Goal: Information Seeking & Learning: Find contact information

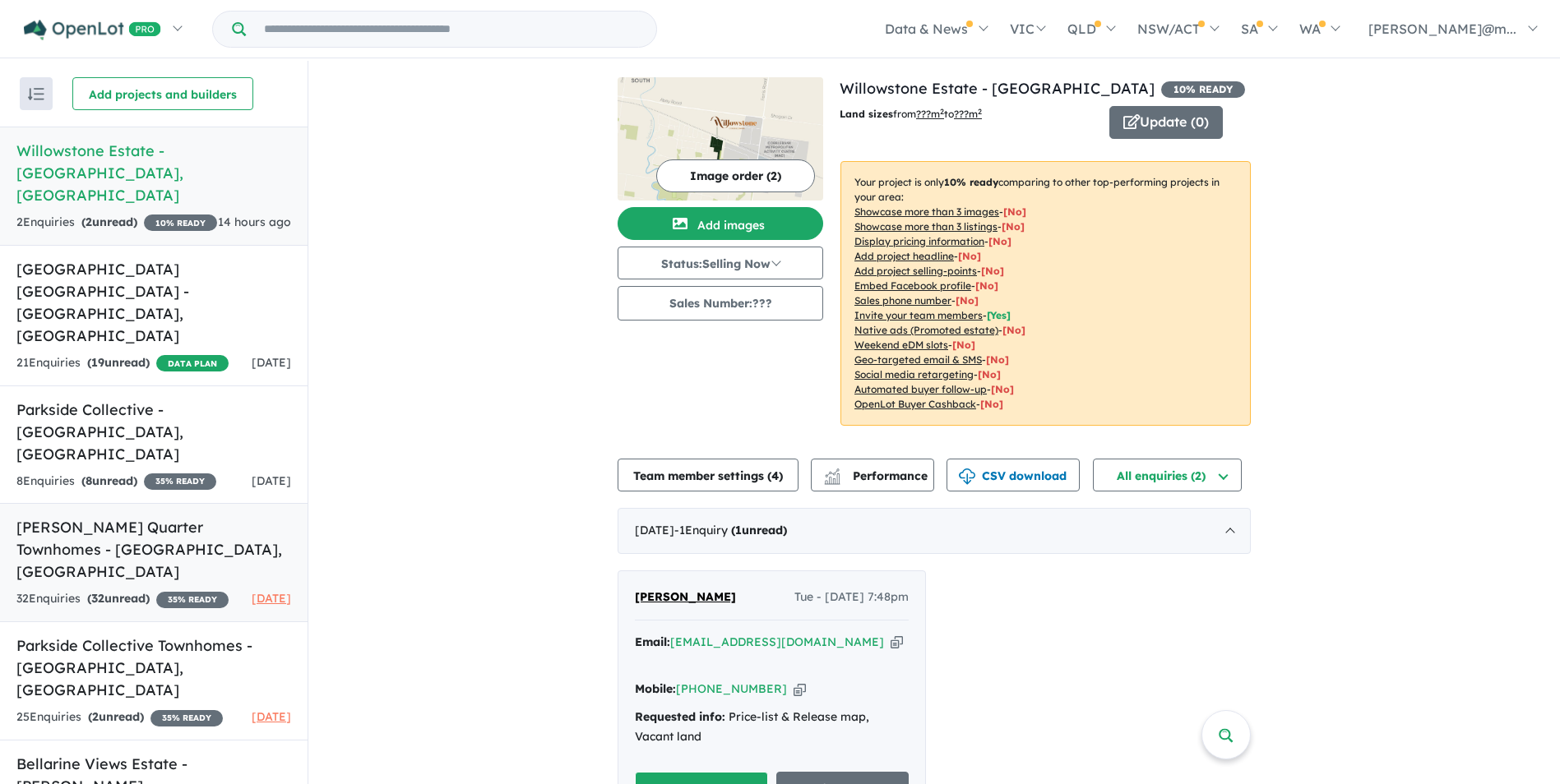
scroll to position [3, 0]
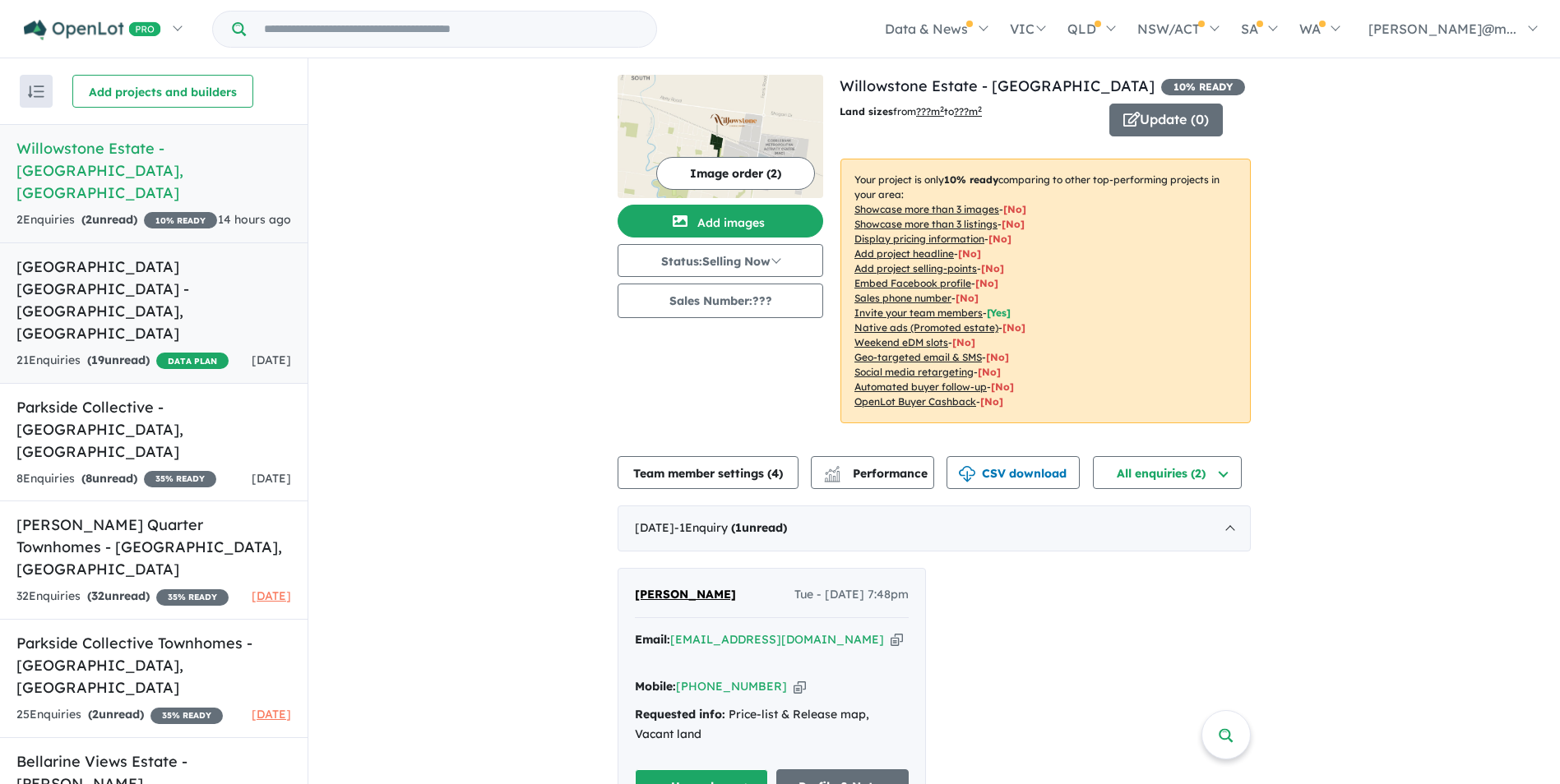
click at [73, 262] on h5 "[GEOGRAPHIC_DATA] [GEOGRAPHIC_DATA] - [GEOGRAPHIC_DATA] , [GEOGRAPHIC_DATA]" at bounding box center [154, 300] width 275 height 89
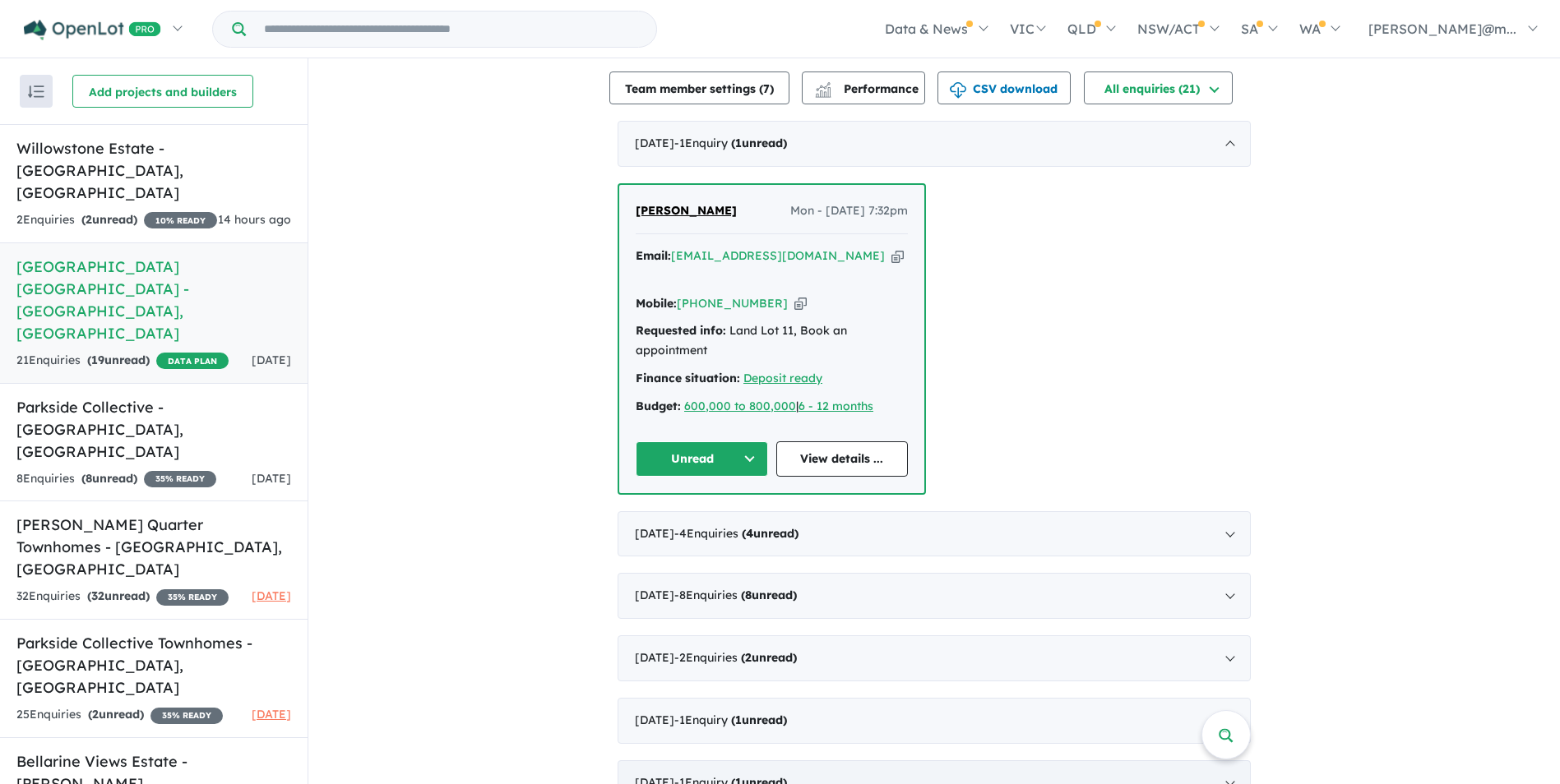
scroll to position [657, 0]
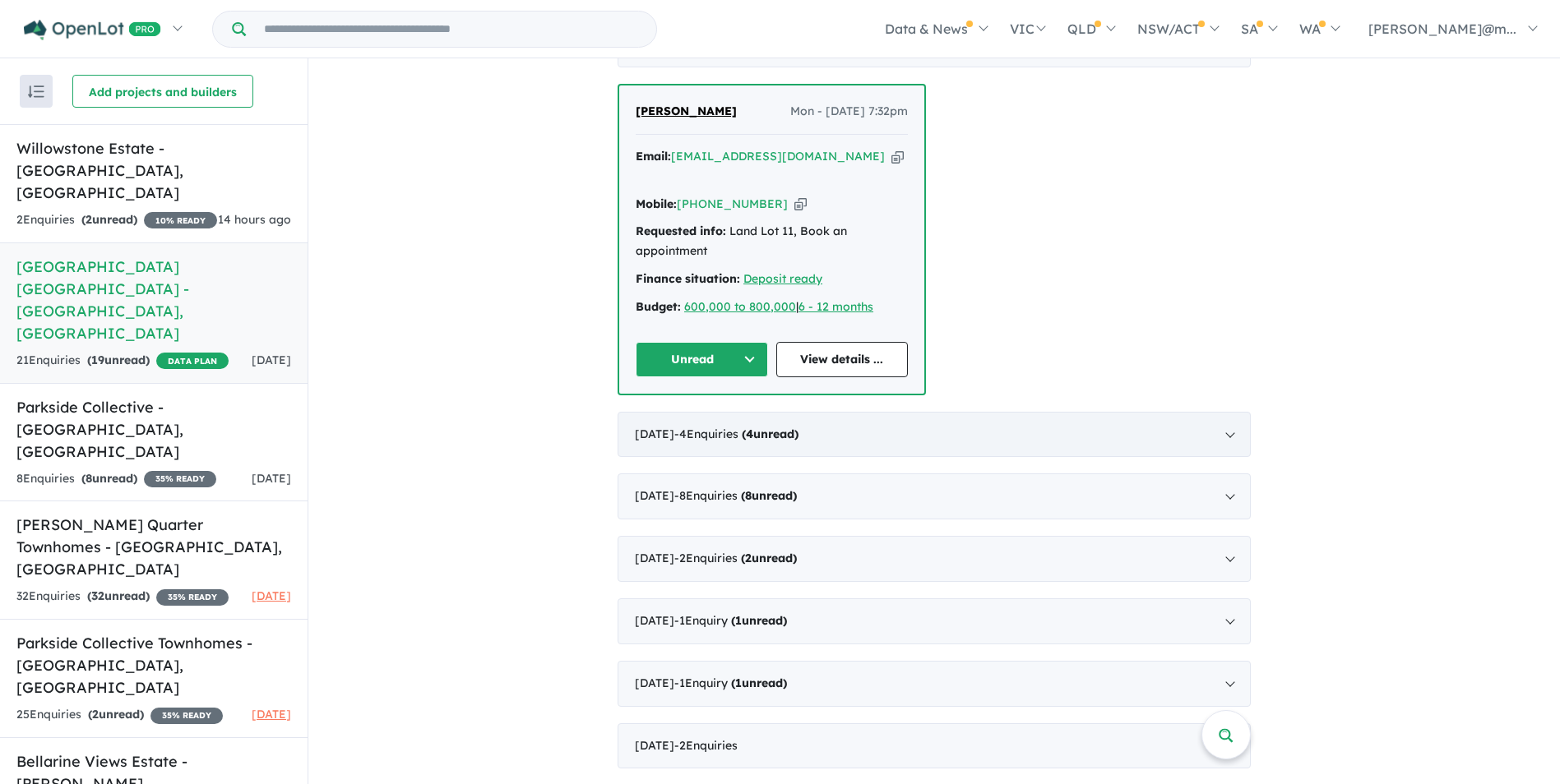
click at [685, 412] on div "[DATE] - 4 Enquir ies ( 4 unread)" at bounding box center [934, 435] width 633 height 46
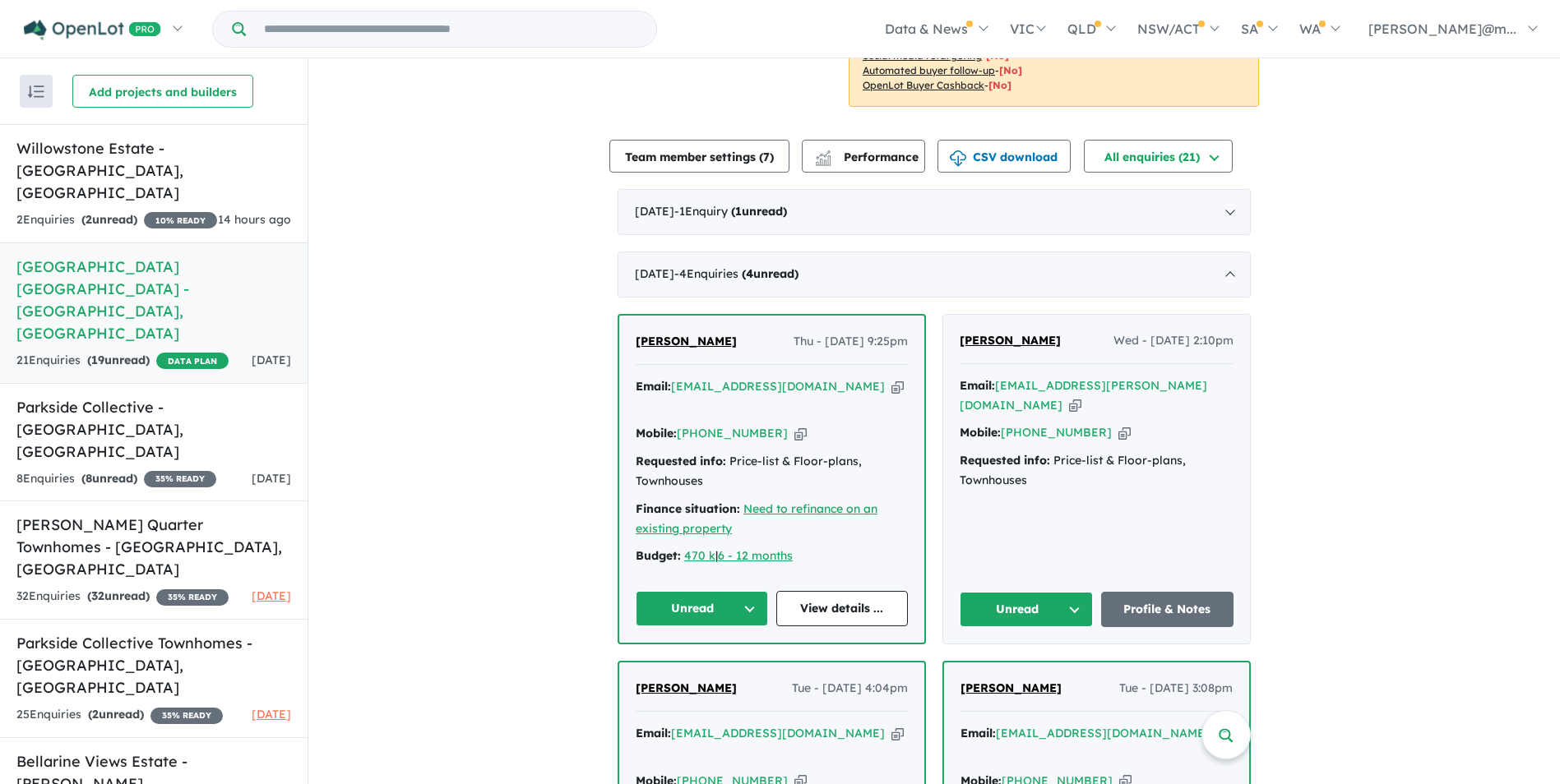
scroll to position [380, 0]
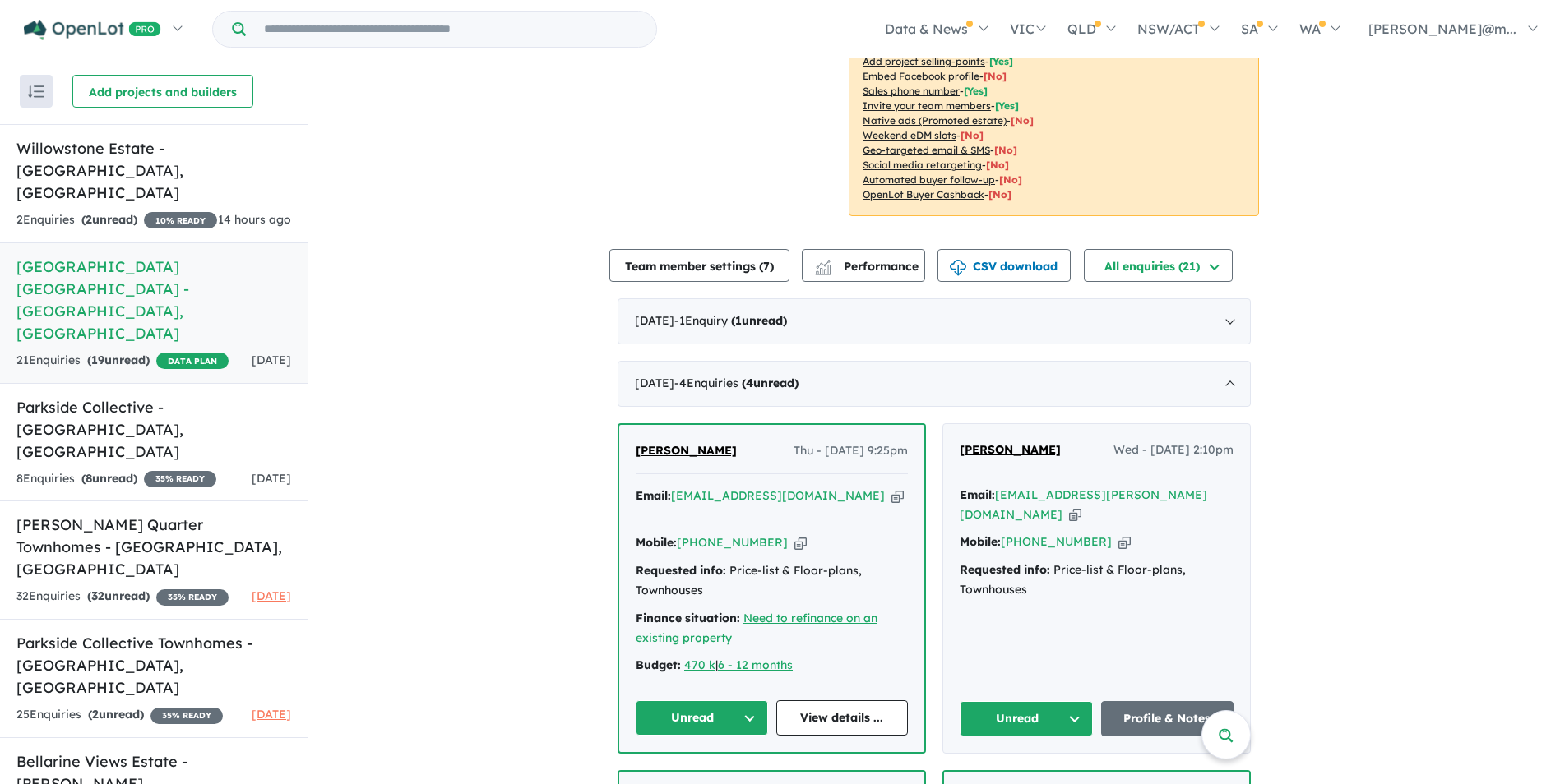
click at [377, 493] on div "View 6 projects in your account [GEOGRAPHIC_DATA] [GEOGRAPHIC_DATA] - [GEOGRAPH…" at bounding box center [934, 626] width 1252 height 1895
click at [86, 514] on h5 "[PERSON_NAME] Quarter Townhomes - [GEOGRAPHIC_DATA][PERSON_NAME][GEOGRAPHIC_DAT…" at bounding box center [154, 547] width 275 height 67
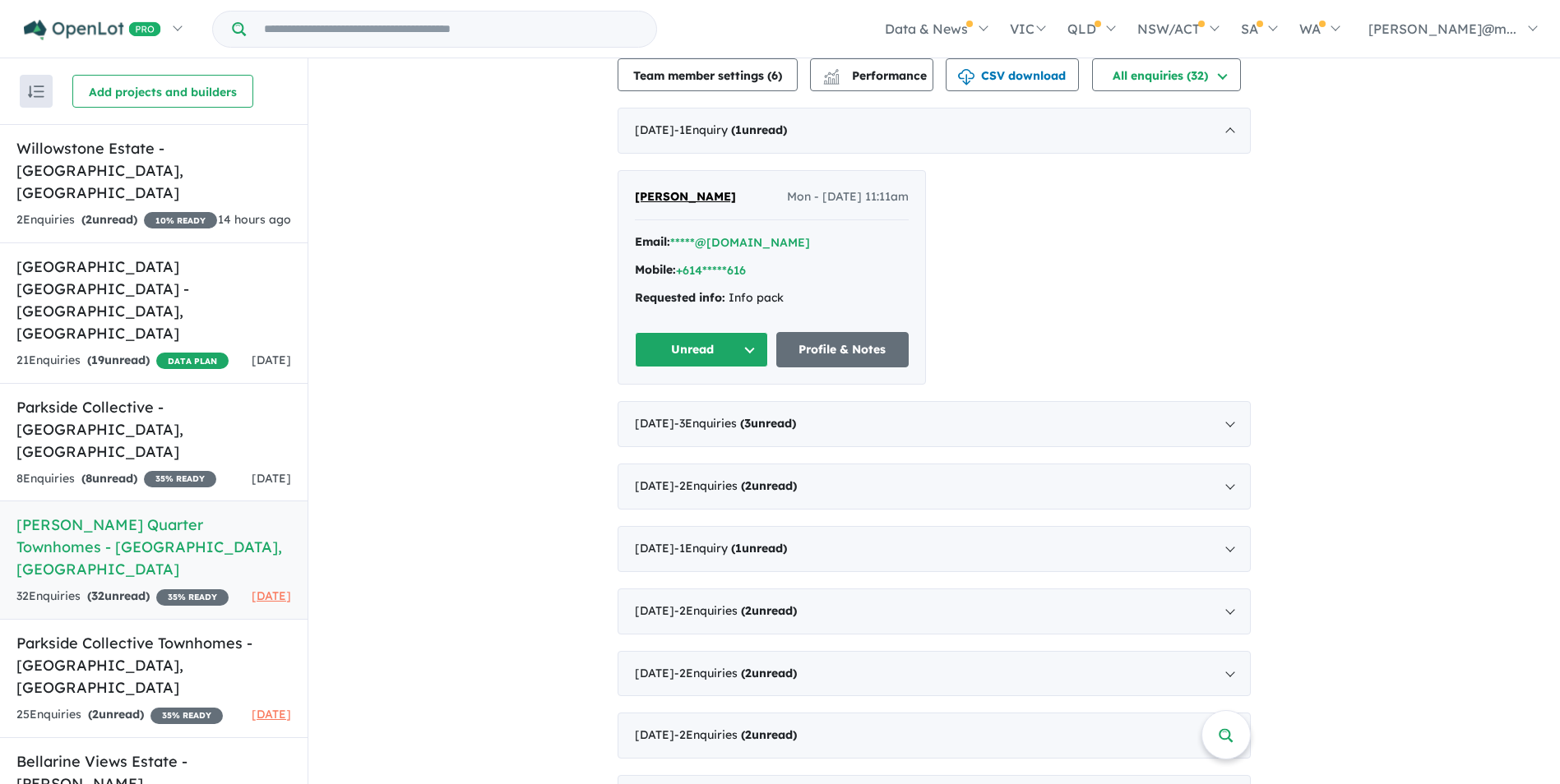
scroll to position [493, 0]
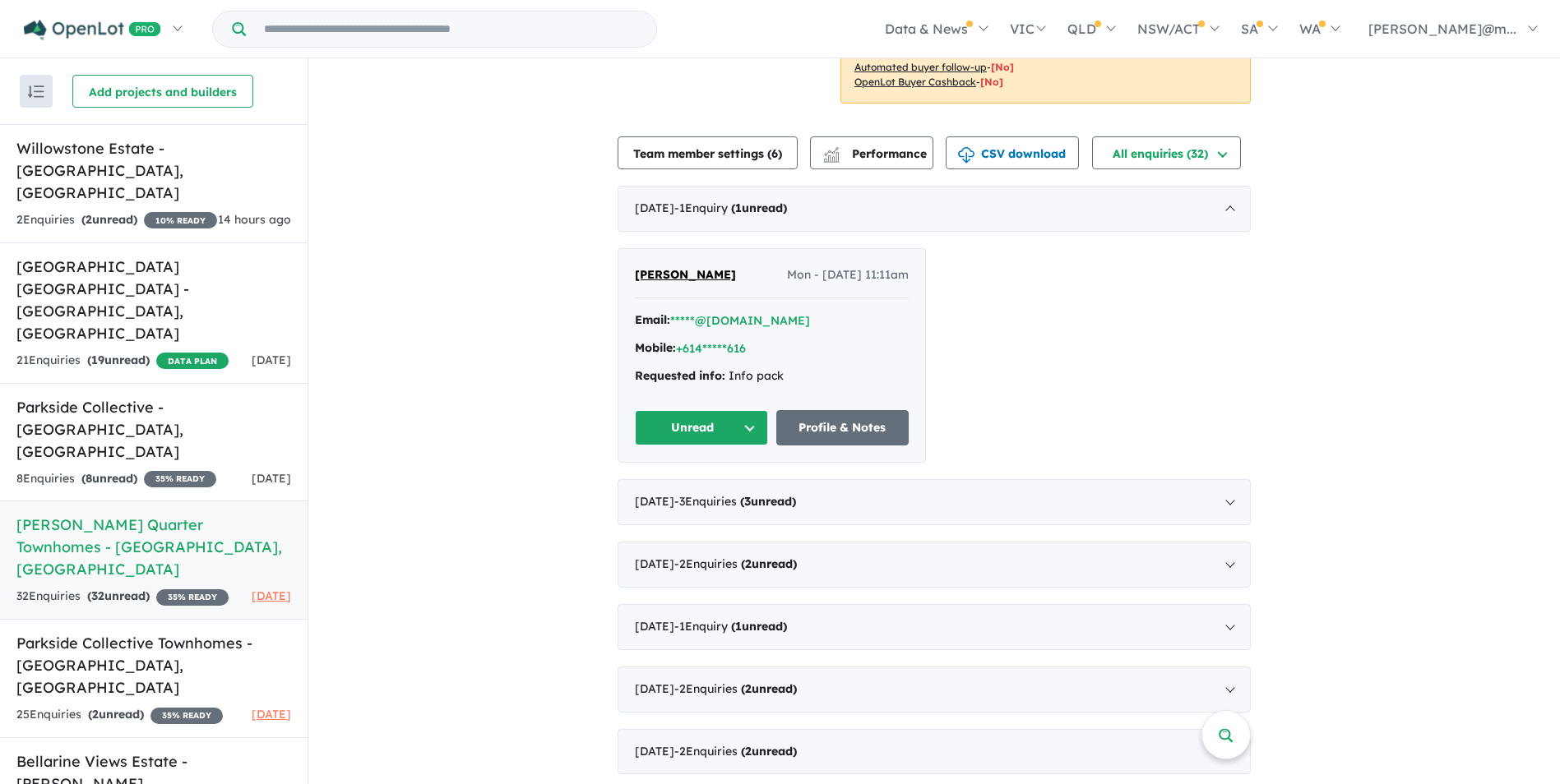
click at [696, 282] on span "[PERSON_NAME]" at bounding box center [685, 275] width 101 height 15
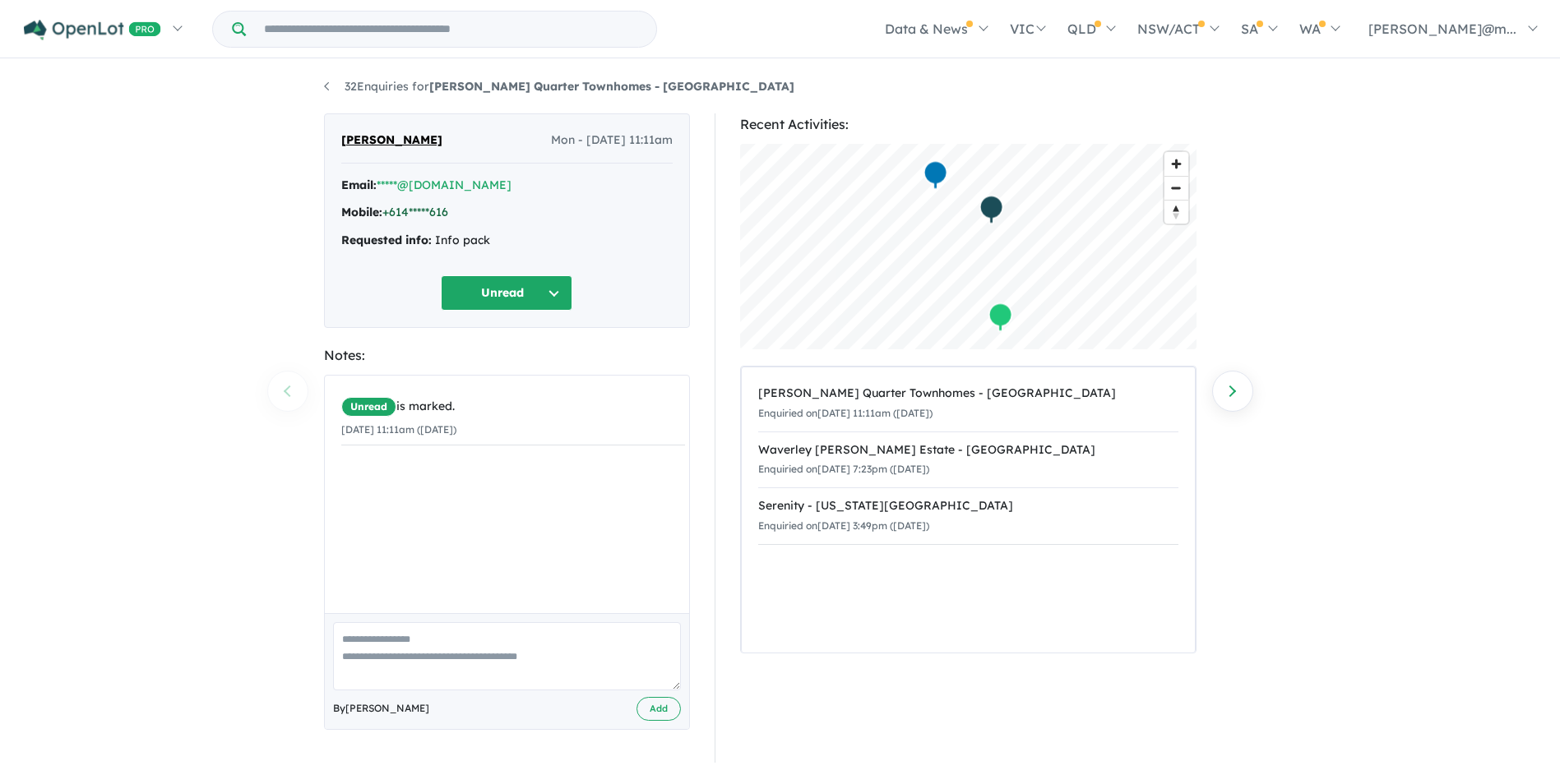
click at [428, 212] on link "+614*****616" at bounding box center [415, 212] width 66 height 15
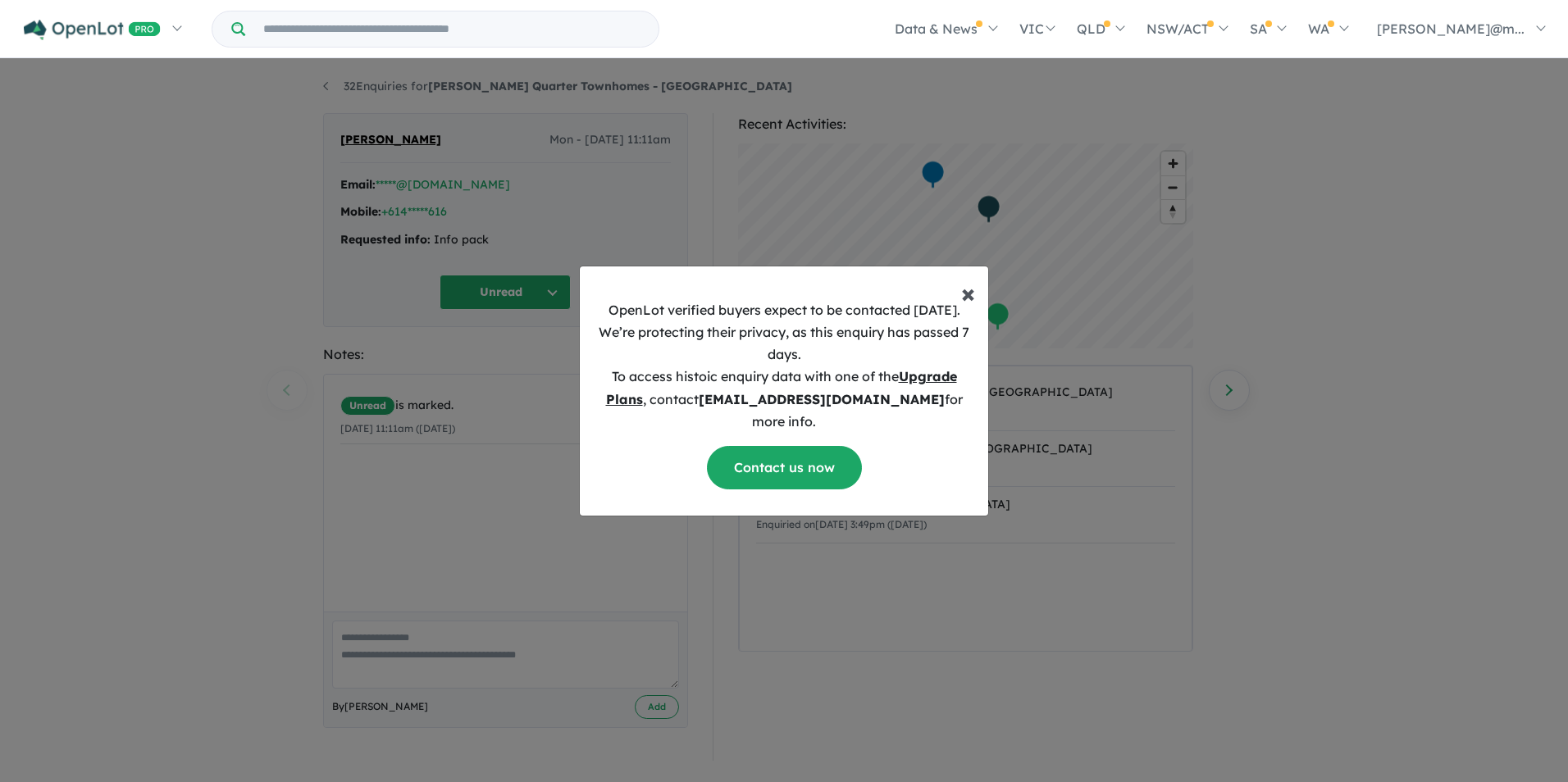
click at [967, 305] on span "×" at bounding box center [968, 292] width 14 height 32
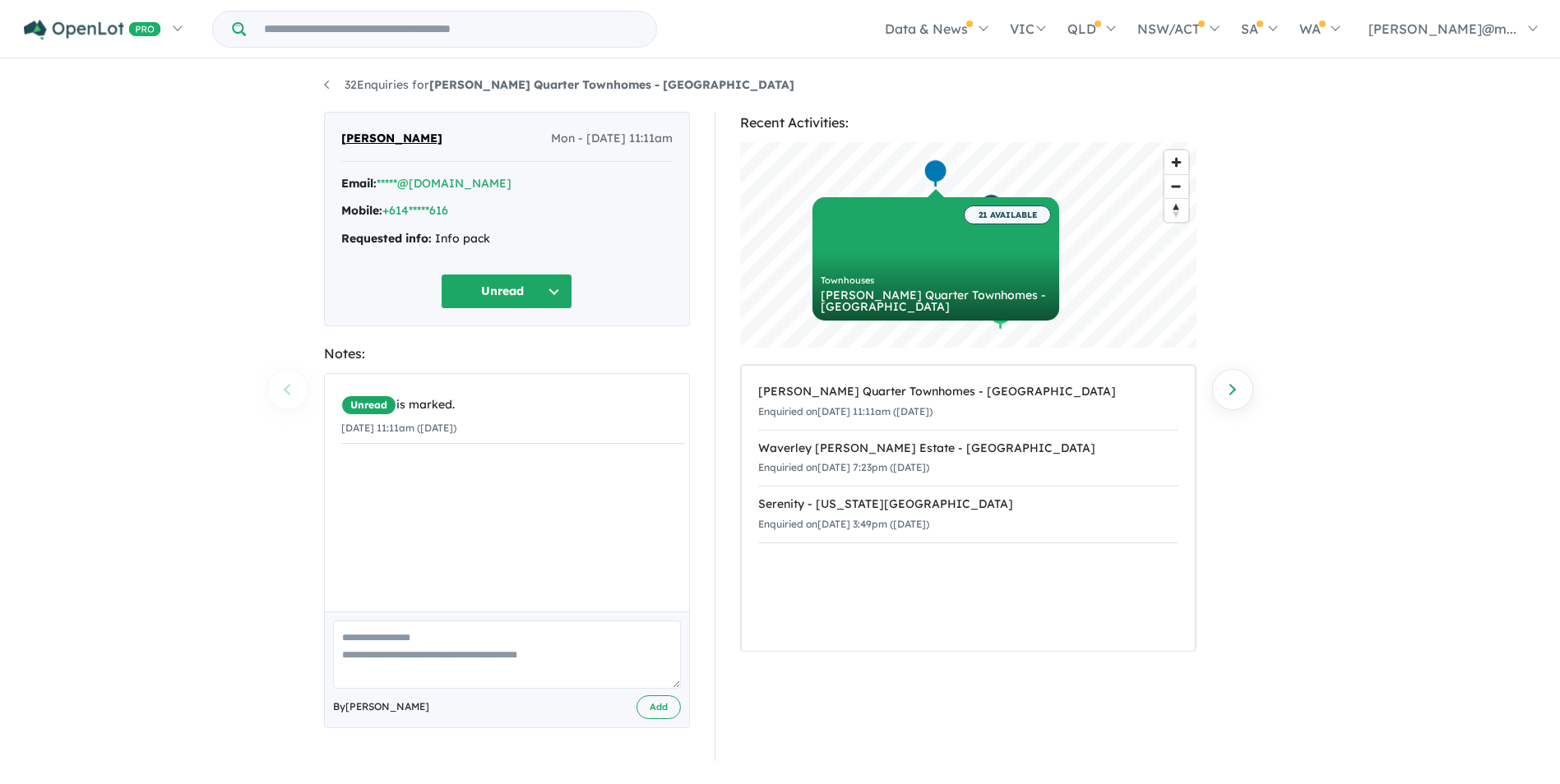
scroll to position [3, 0]
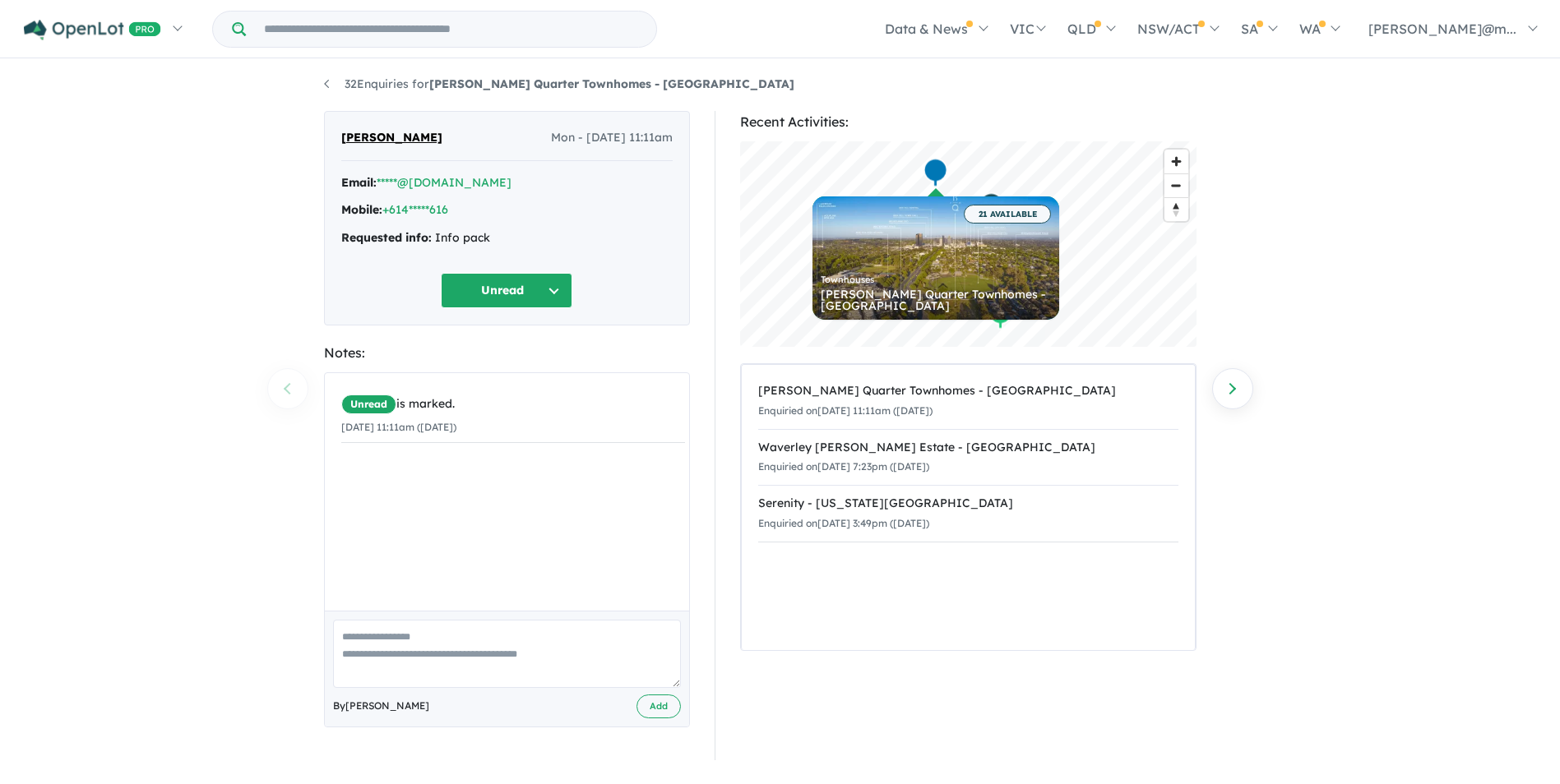
click at [518, 293] on button "Unread" at bounding box center [506, 290] width 131 height 35
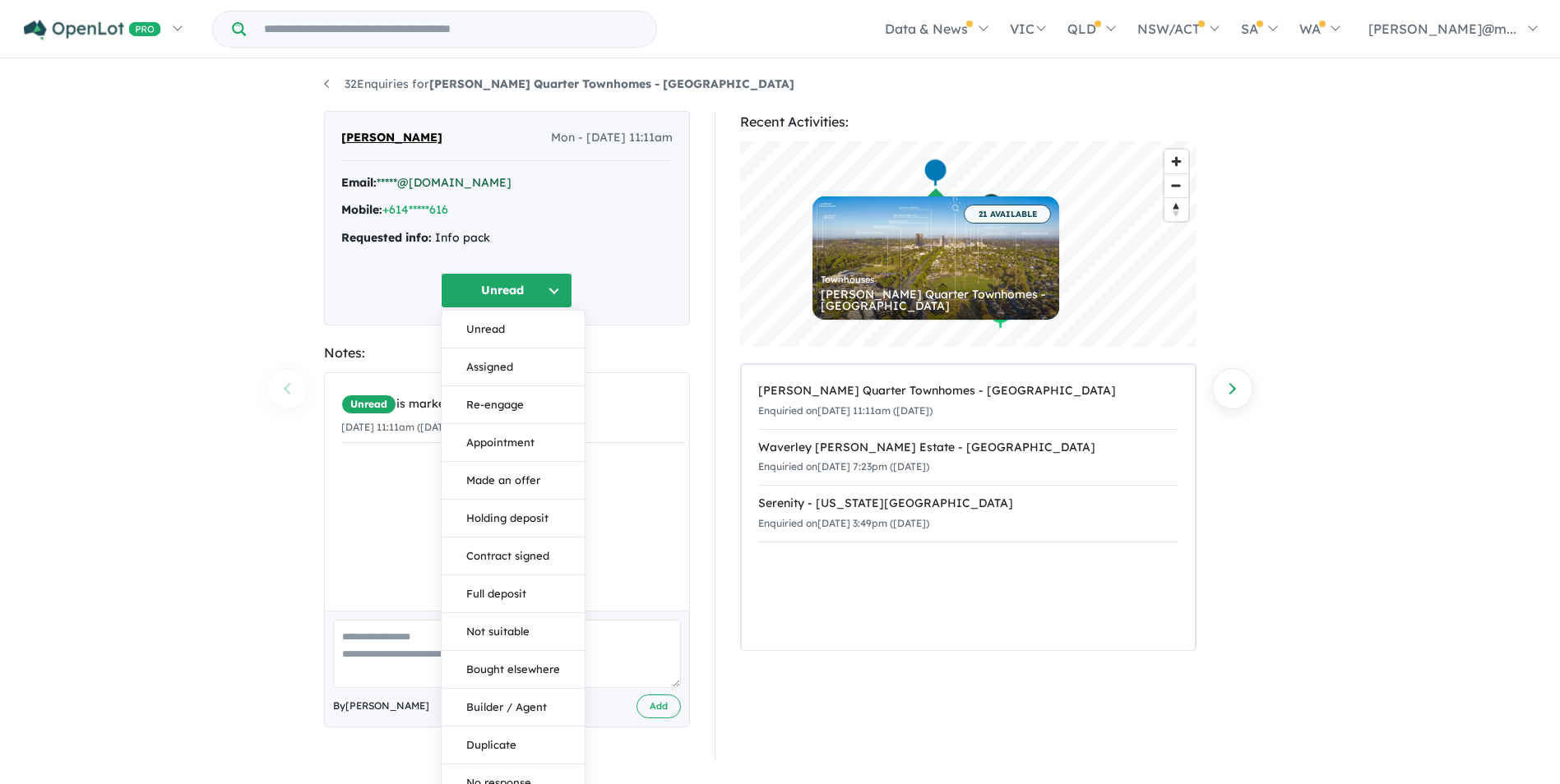
click at [430, 181] on link "*****@[DOMAIN_NAME]" at bounding box center [444, 182] width 135 height 15
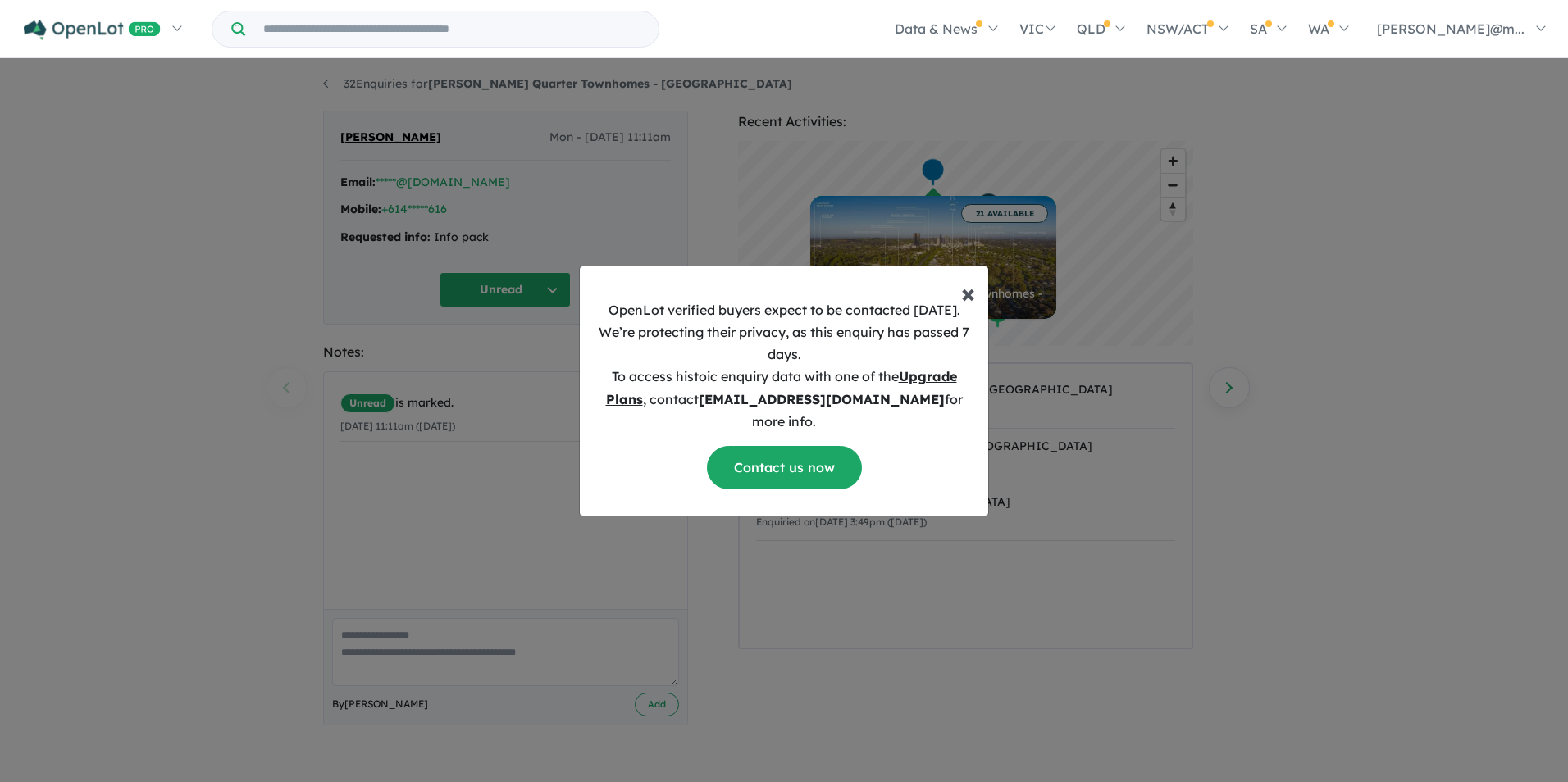
click at [966, 305] on span "×" at bounding box center [968, 292] width 14 height 32
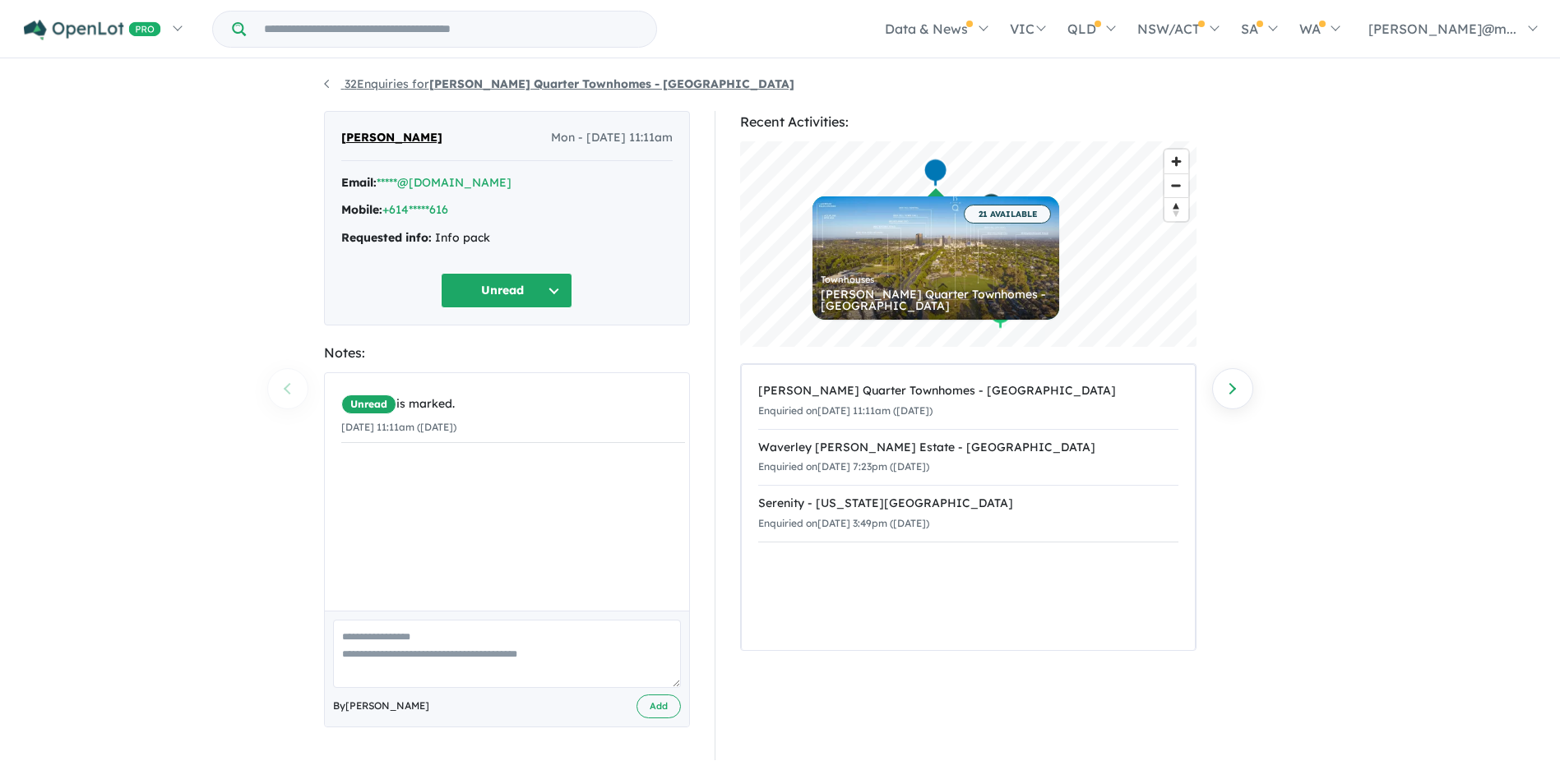
click at [467, 85] on strong "[PERSON_NAME] Quarter Townhomes - [GEOGRAPHIC_DATA]" at bounding box center [612, 84] width 365 height 15
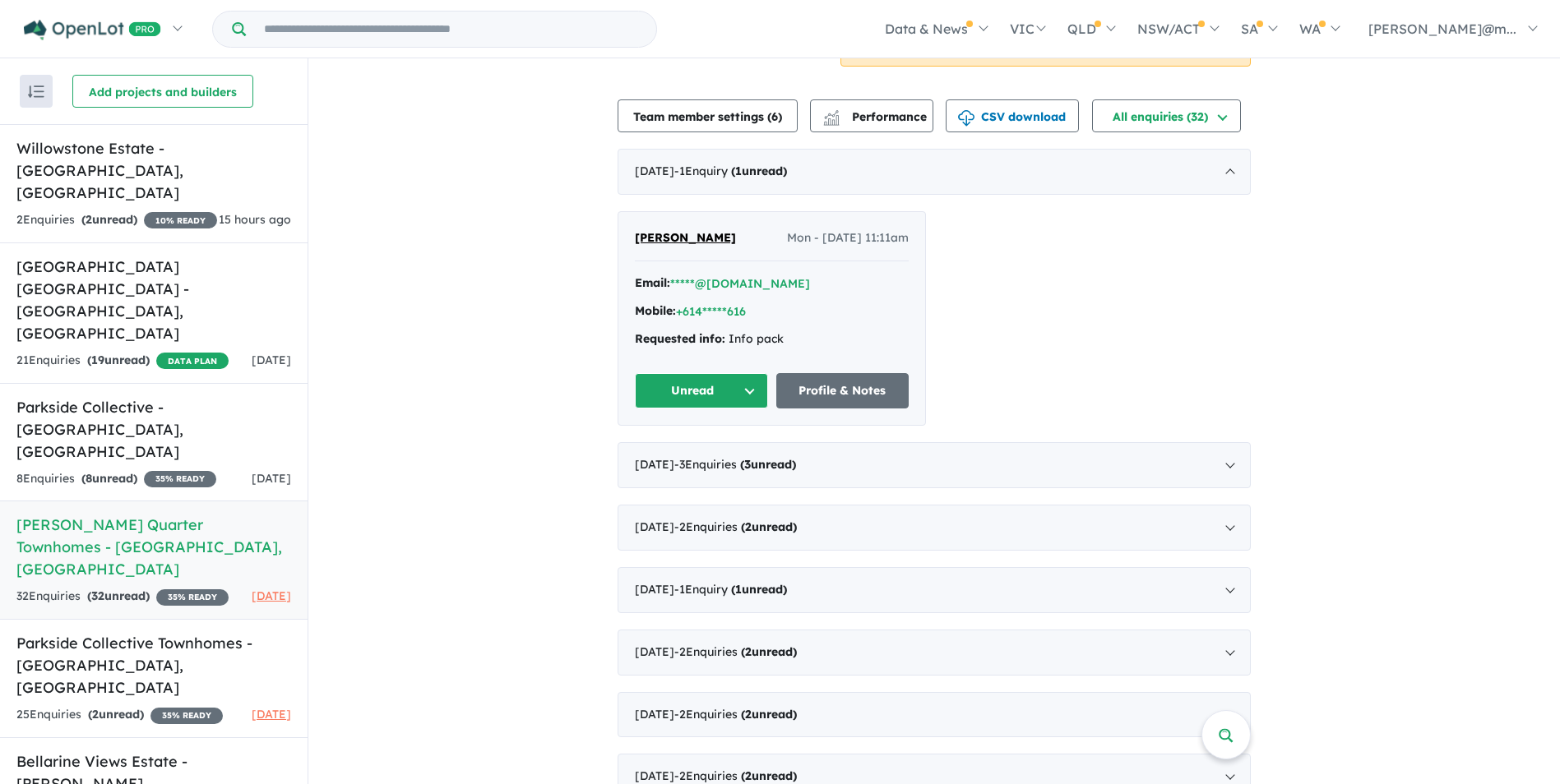
scroll to position [657, 0]
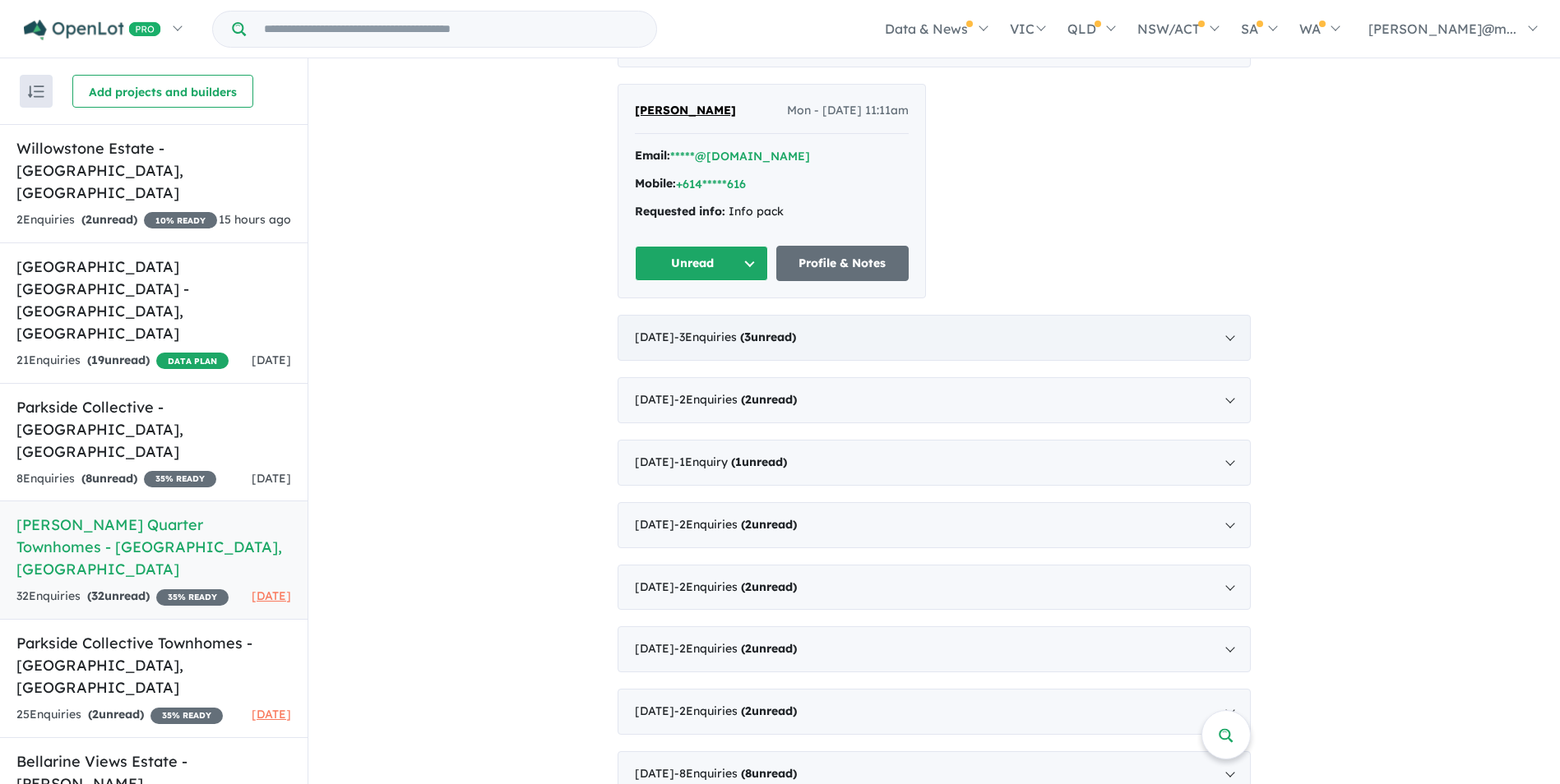
click at [717, 344] on span "- 3 Enquir ies ( 3 unread)" at bounding box center [735, 337] width 121 height 15
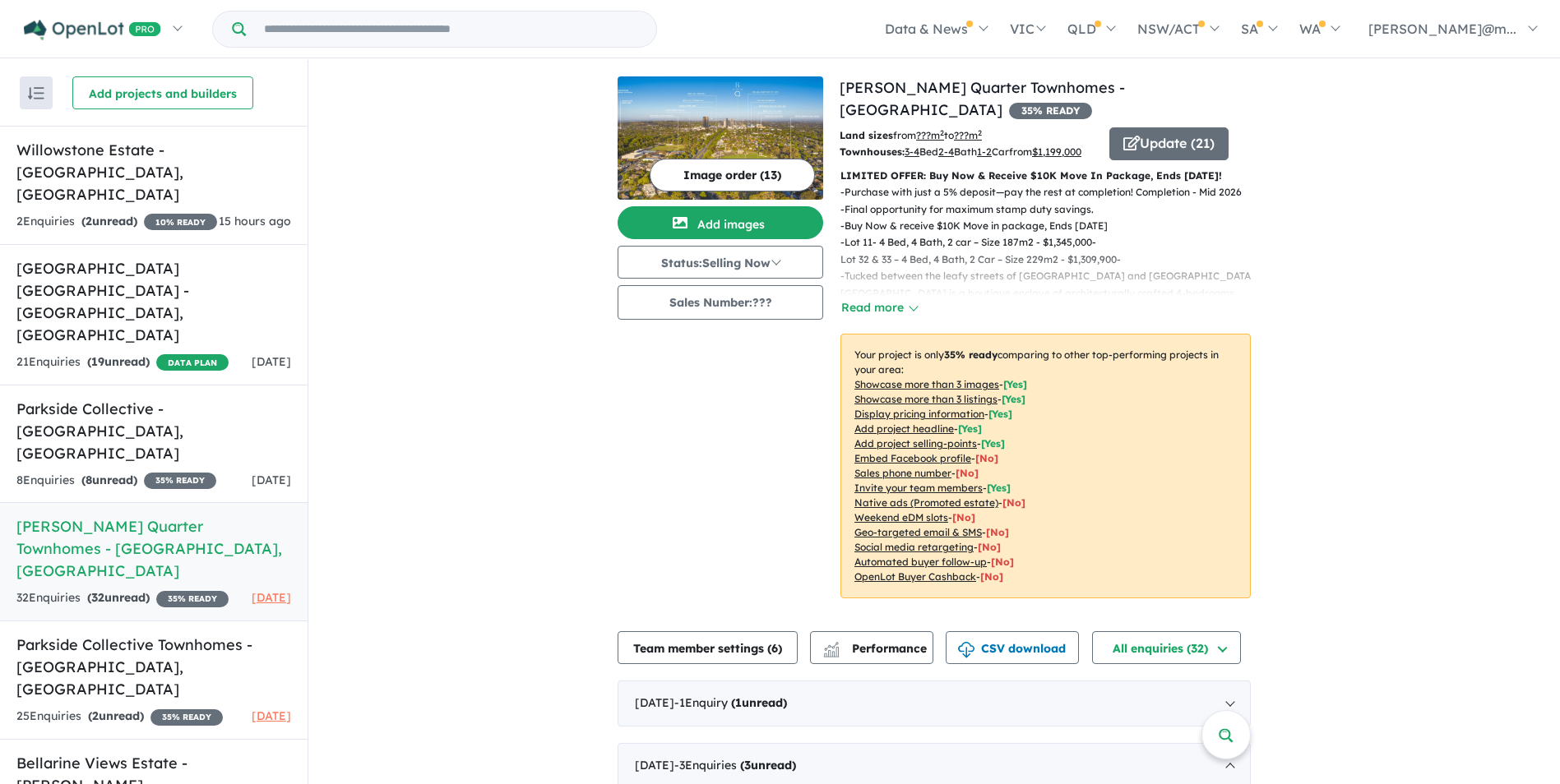
scroll to position [0, 0]
click at [65, 258] on h5 "[GEOGRAPHIC_DATA] [GEOGRAPHIC_DATA] - [GEOGRAPHIC_DATA] , [GEOGRAPHIC_DATA]" at bounding box center [154, 302] width 275 height 89
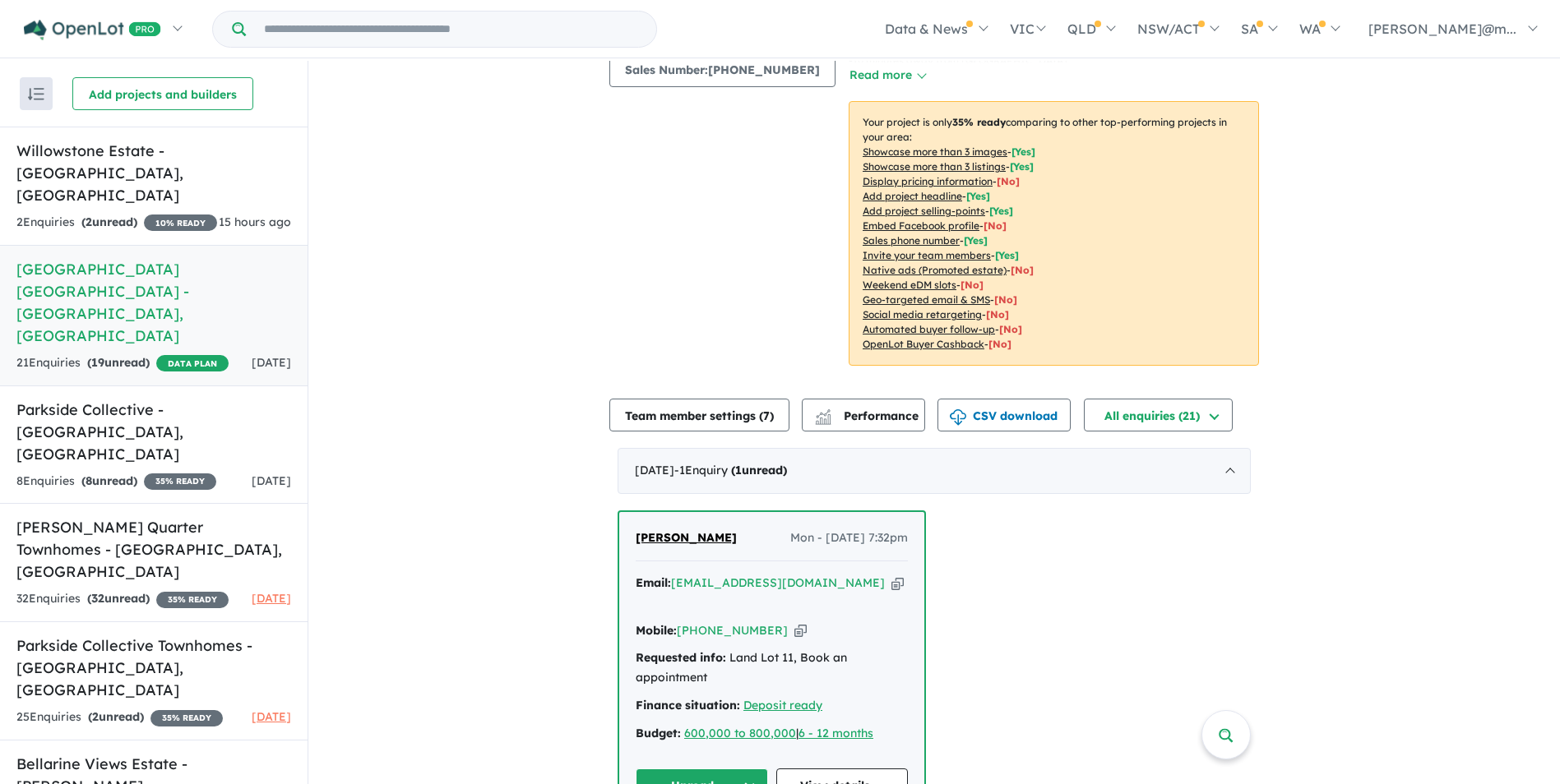
scroll to position [246, 0]
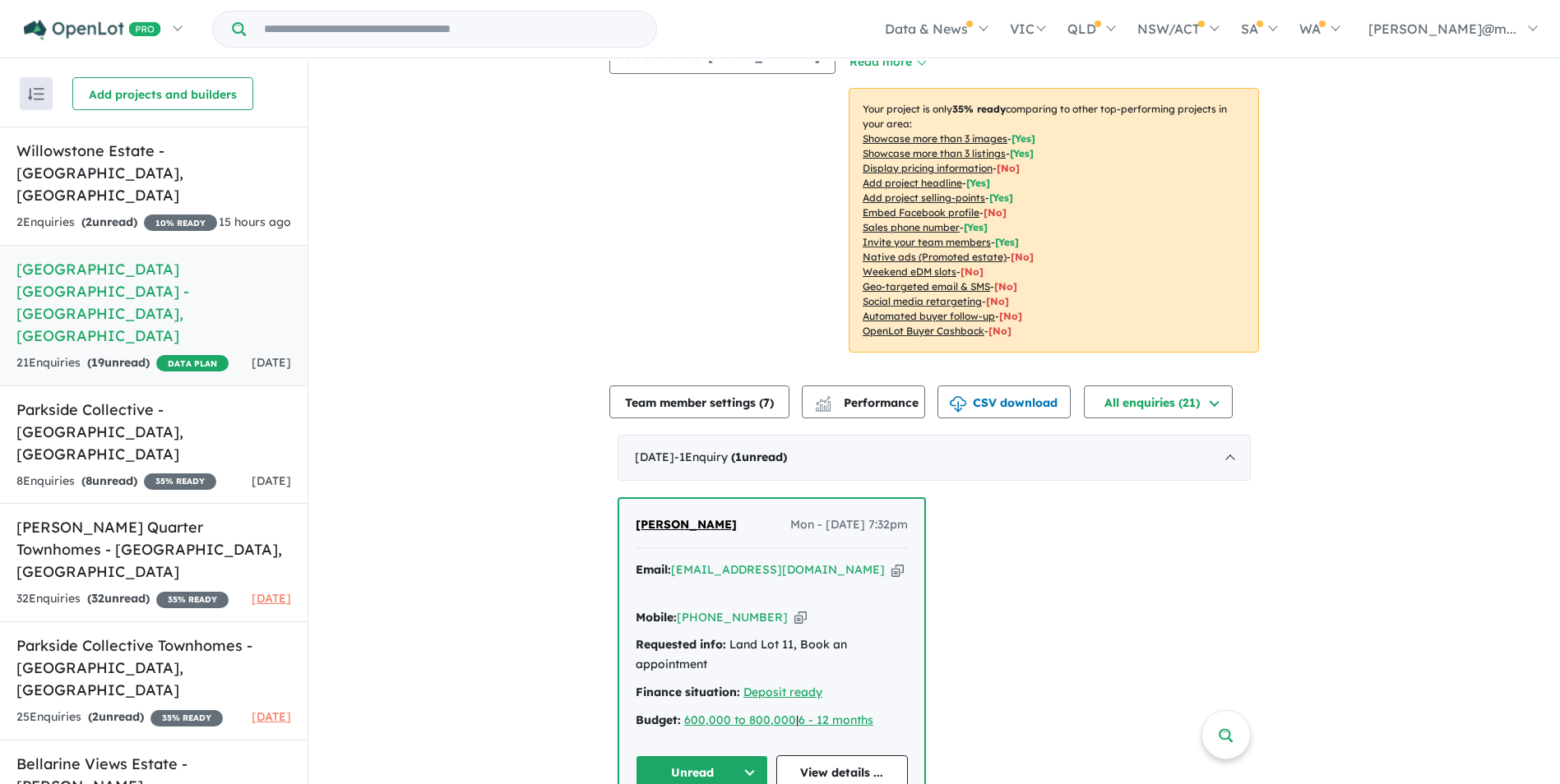
click at [892, 561] on icon "button" at bounding box center [898, 570] width 12 height 18
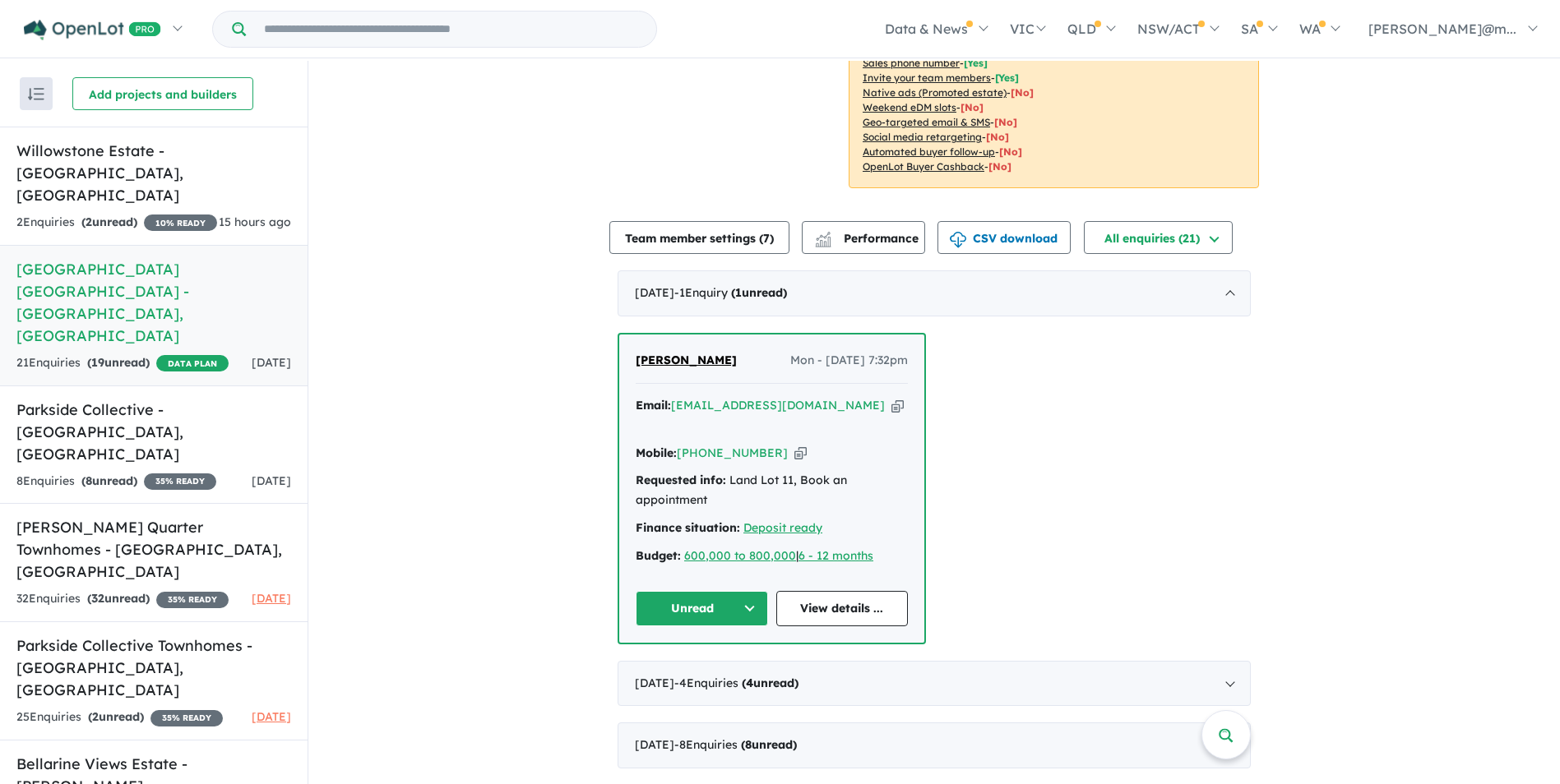
scroll to position [575, 0]
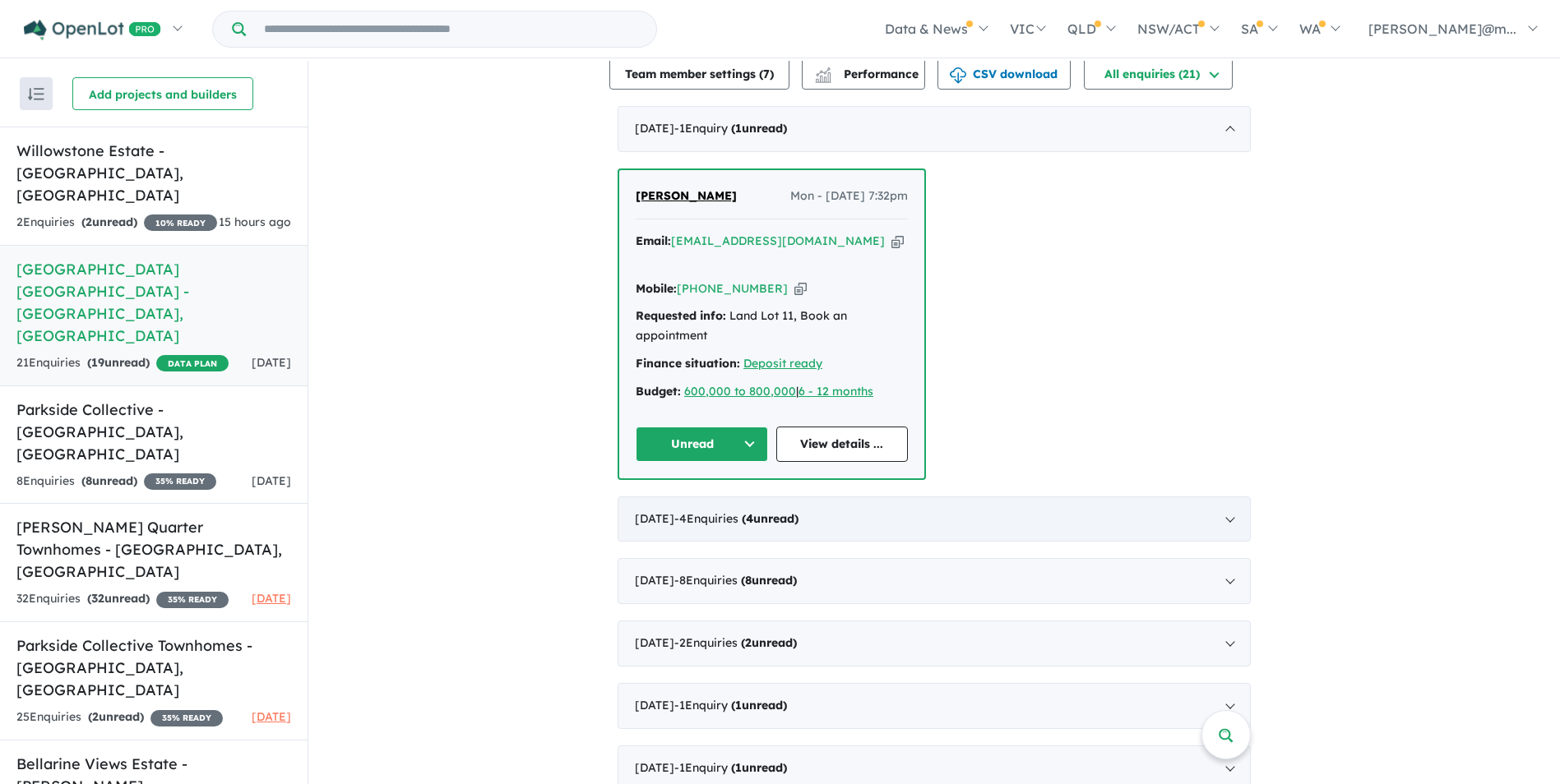
click at [760, 511] on span "- 4 Enquir ies ( 4 unread)" at bounding box center [736, 518] width 124 height 15
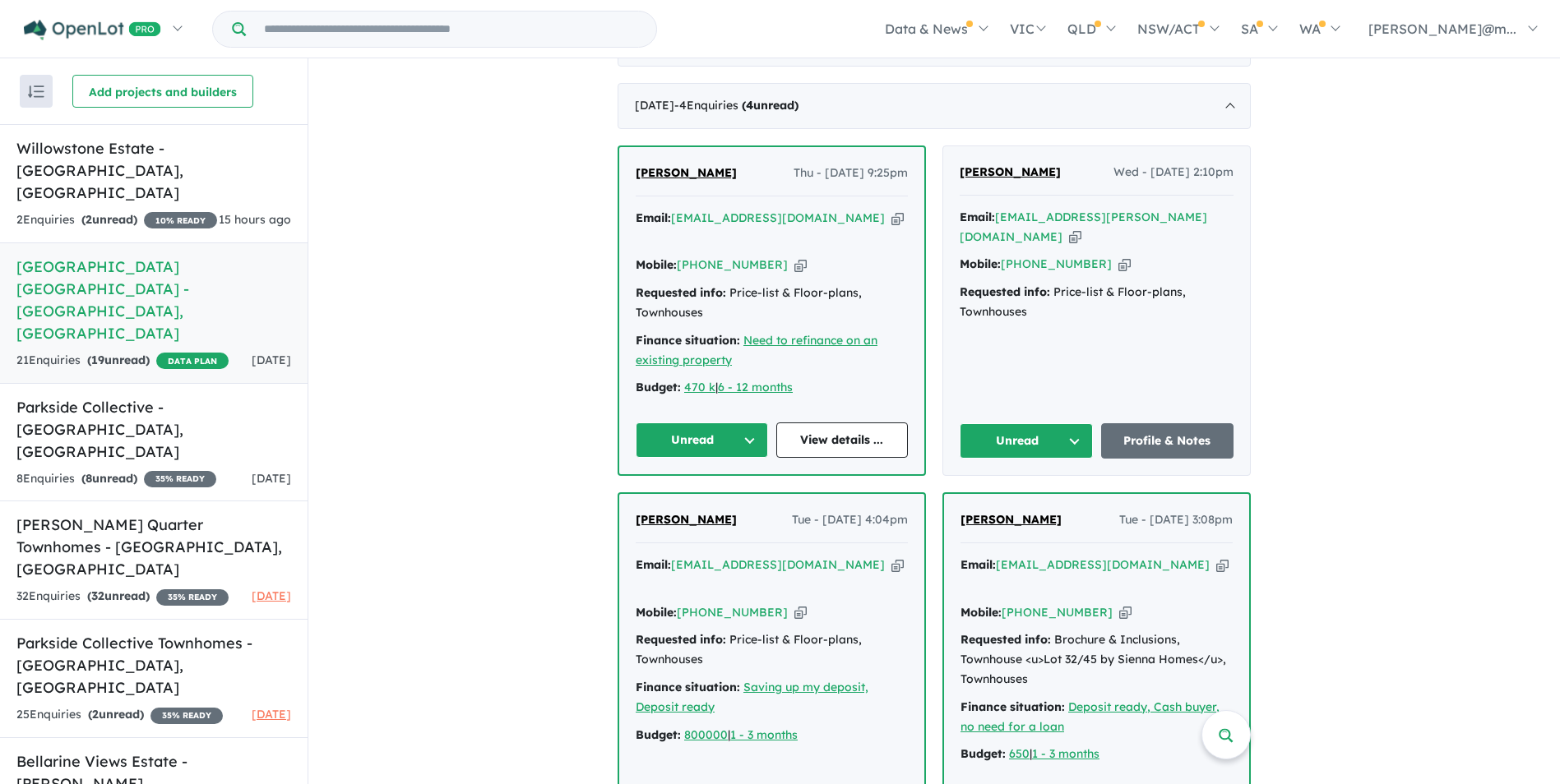
scroll to position [657, 0]
